Goal: Book appointment/travel/reservation

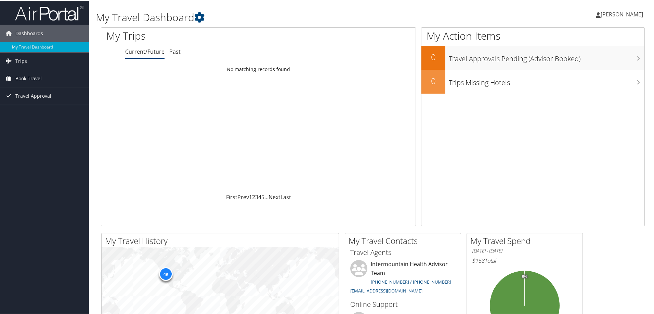
drag, startPoint x: 23, startPoint y: 76, endPoint x: 25, endPoint y: 79, distance: 3.9
click at [23, 76] on span "Book Travel" at bounding box center [28, 77] width 26 height 17
click at [62, 91] on link "Agent Booking Request" at bounding box center [44, 92] width 89 height 10
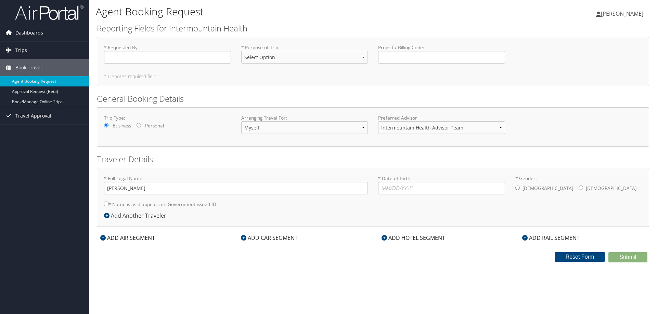
click at [19, 31] on span "Dashboards" at bounding box center [29, 32] width 28 height 17
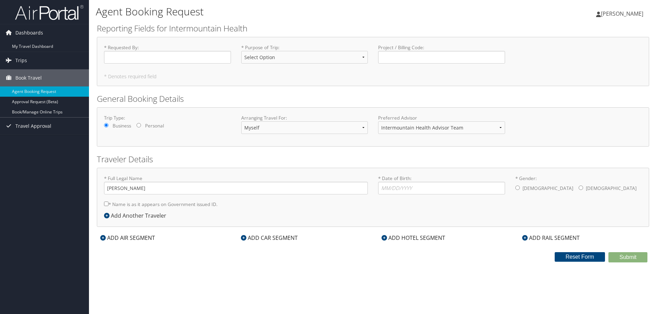
click at [34, 10] on img at bounding box center [49, 12] width 68 height 16
